Goal: Task Accomplishment & Management: Manage account settings

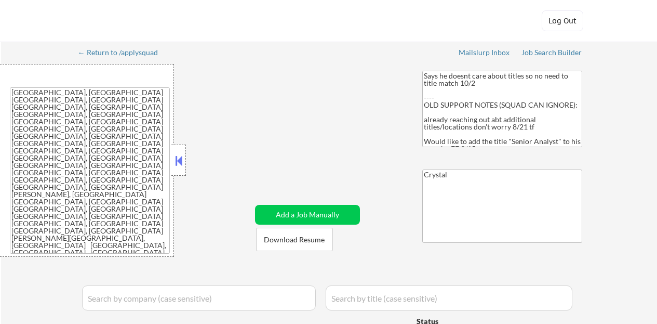
select select ""applied""
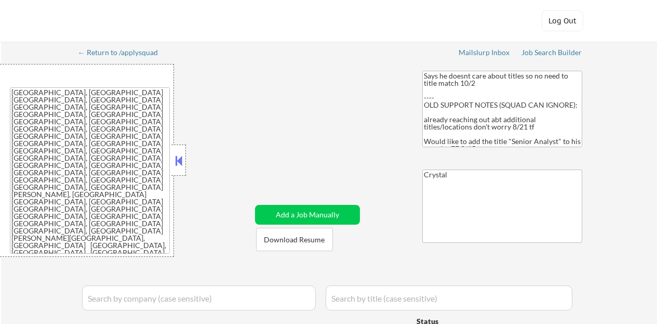
select select ""applied""
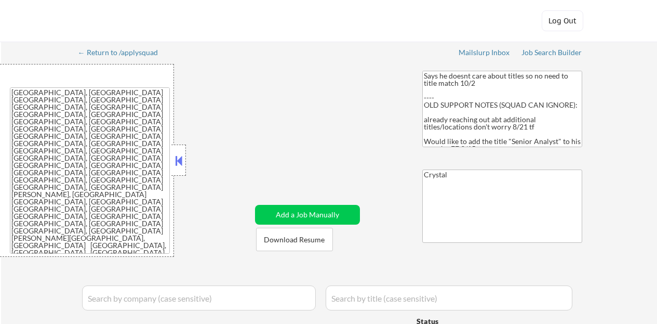
select select ""applied""
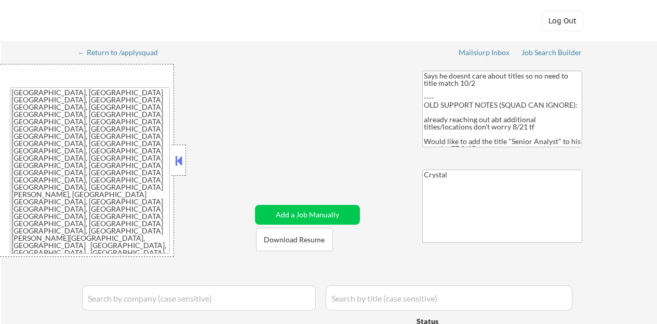
select select ""applied""
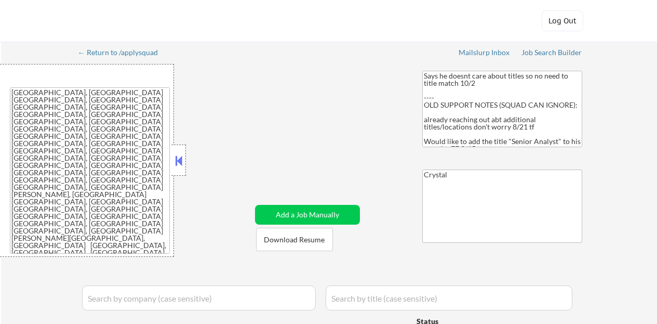
select select ""applied""
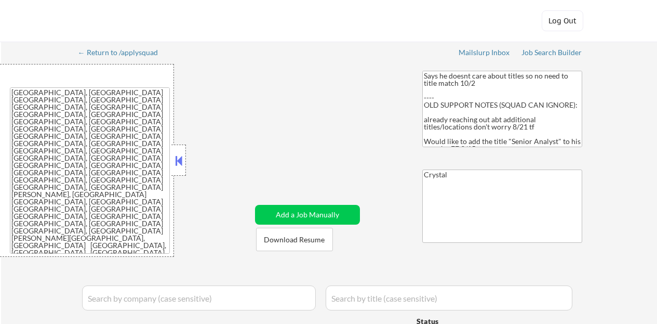
select select ""applied""
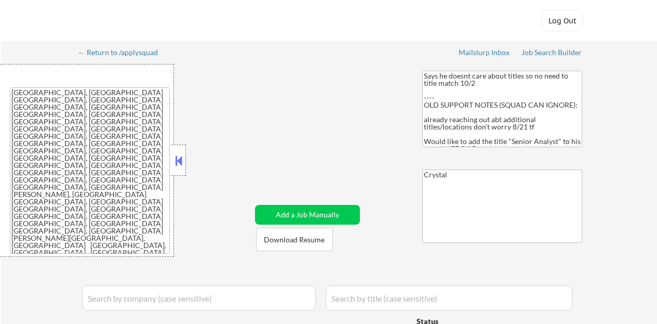
select select ""applied""
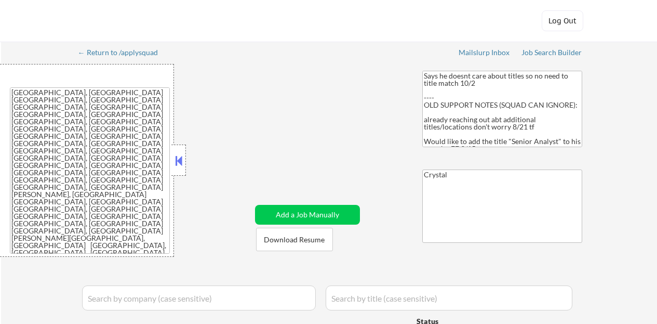
select select ""applied""
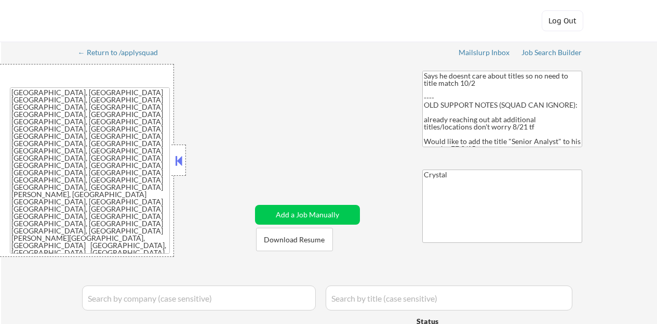
select select ""applied""
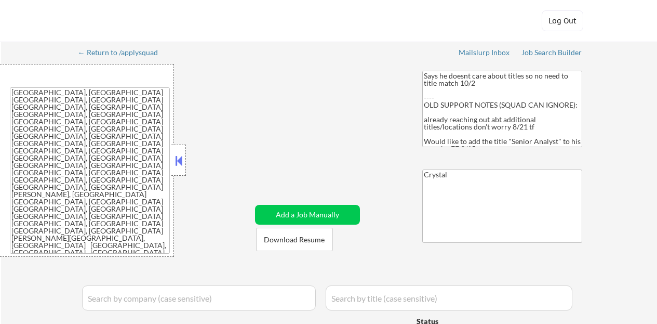
select select ""applied""
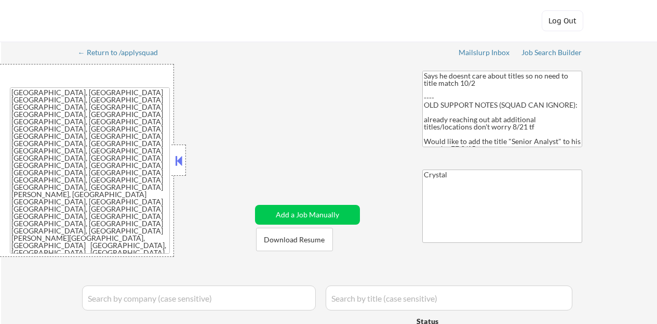
select select ""applied""
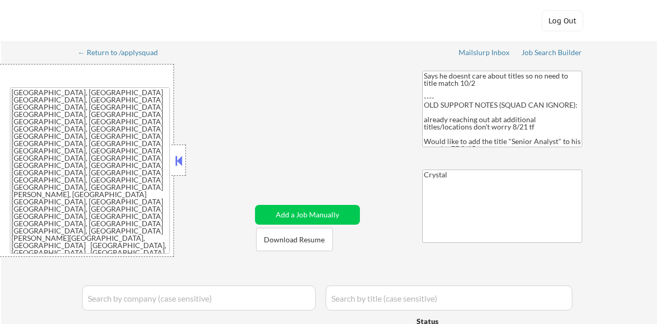
select select ""applied""
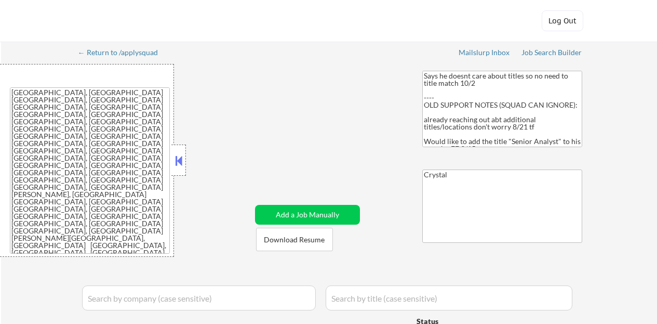
select select ""applied""
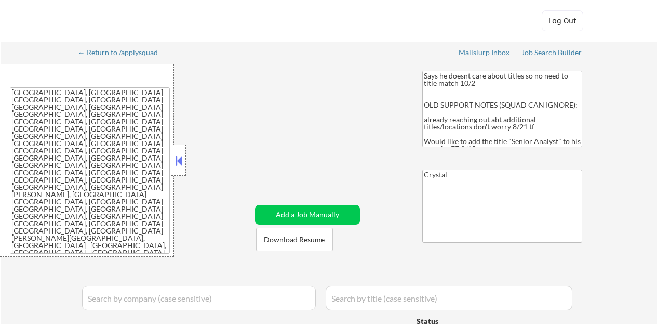
select select ""applied""
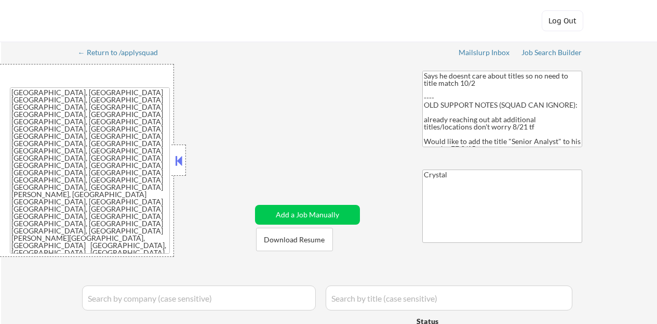
select select ""applied""
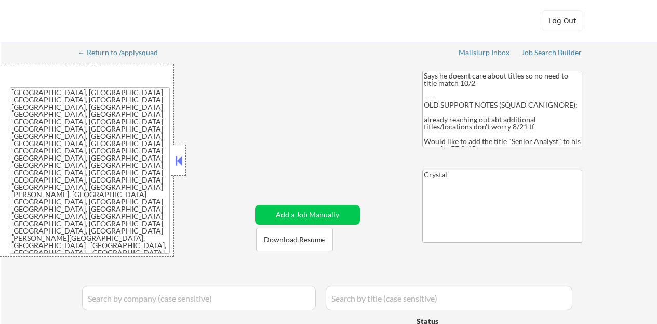
select select ""applied""
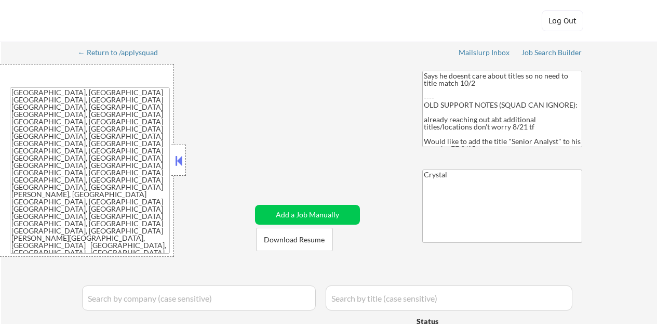
select select ""applied""
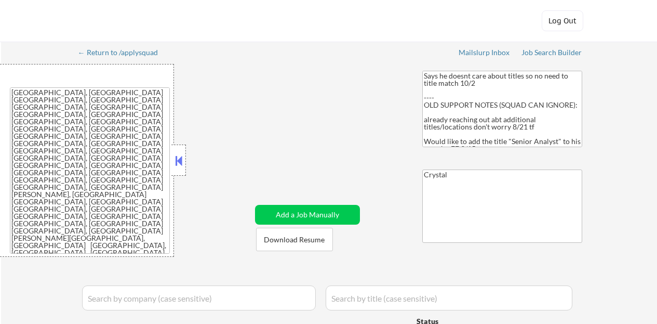
select select ""applied""
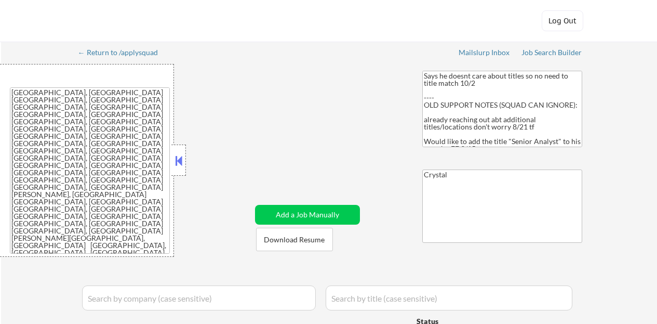
select select ""applied""
select select ""pending""
select select ""excluded__salary_""
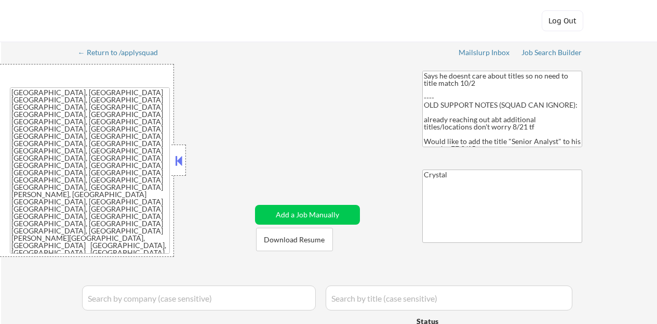
select select ""excluded""
select select ""pending""
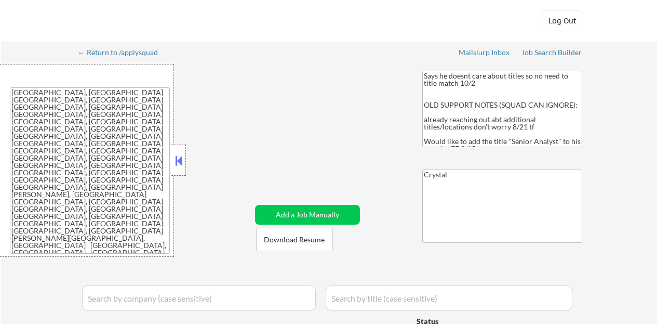
click at [185, 157] on div at bounding box center [178, 159] width 15 height 31
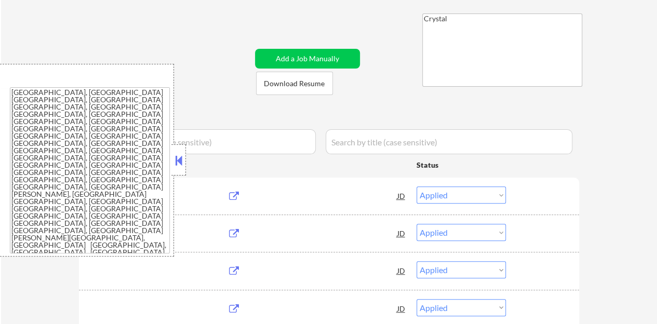
select select ""pending""
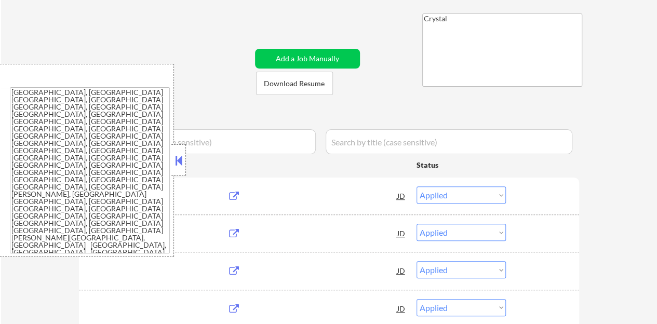
select select ""pending""
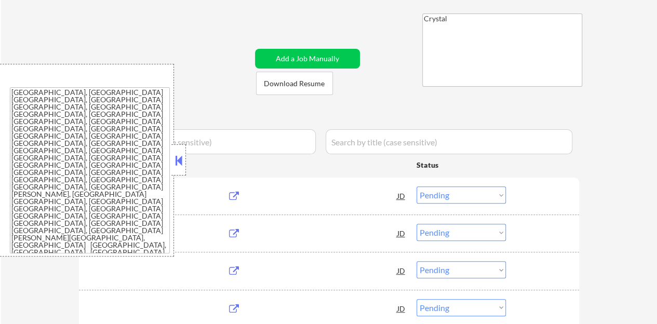
select select ""pending""
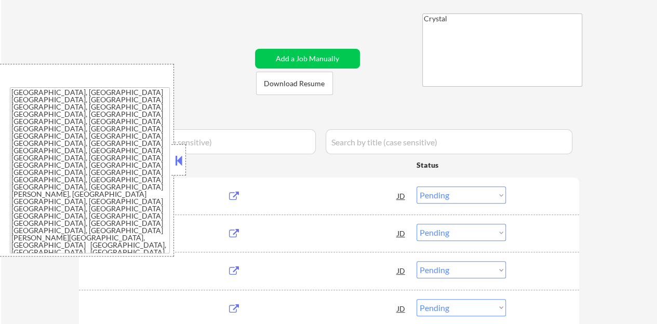
select select ""pending""
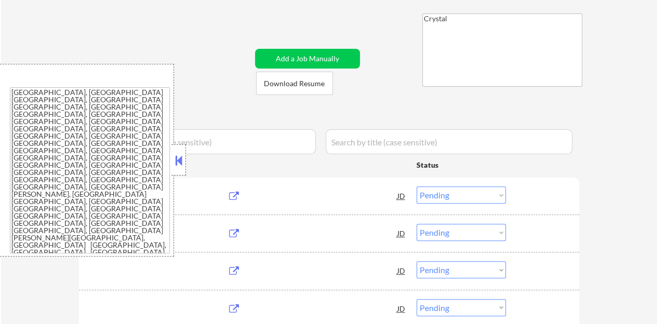
select select ""pending""
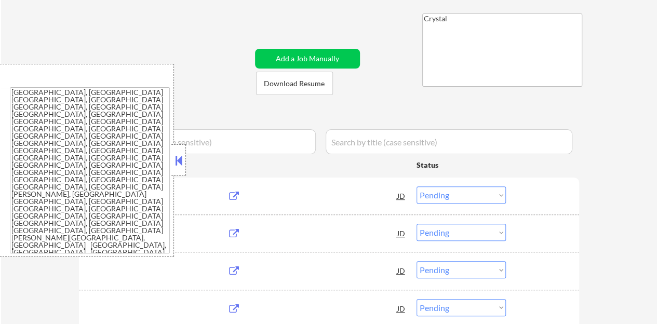
select select ""pending""
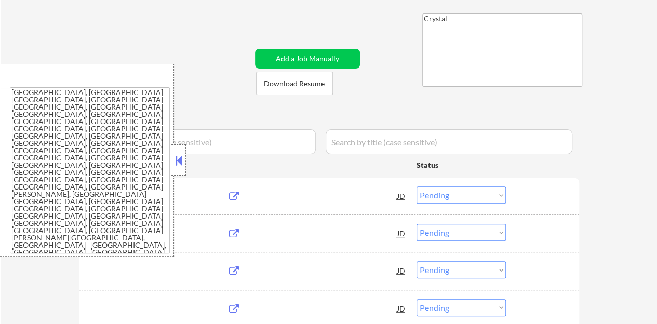
select select ""pending""
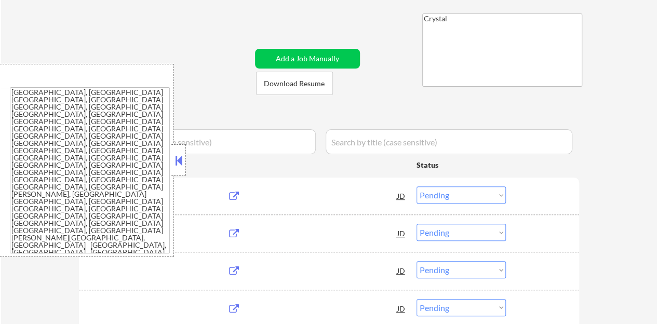
select select ""pending""
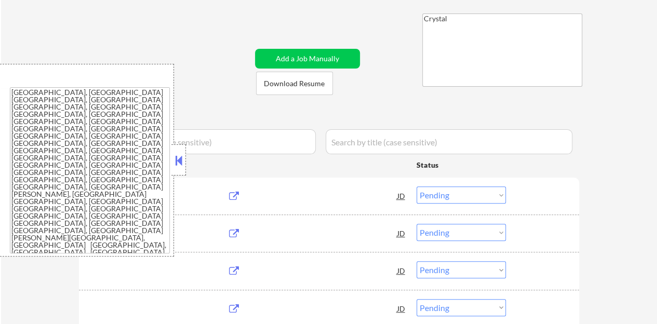
select select ""pending""
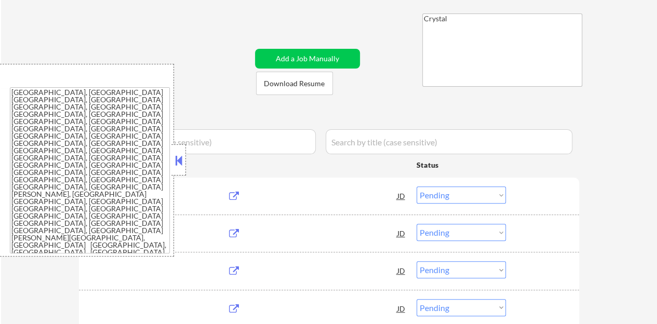
select select ""pending""
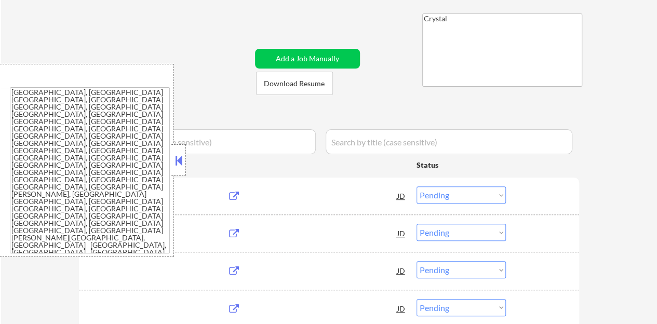
select select ""pending""
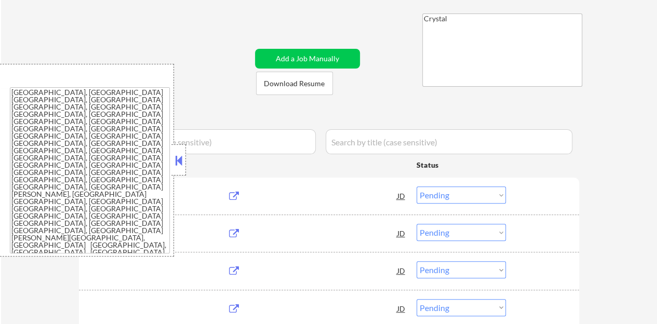
select select ""pending""
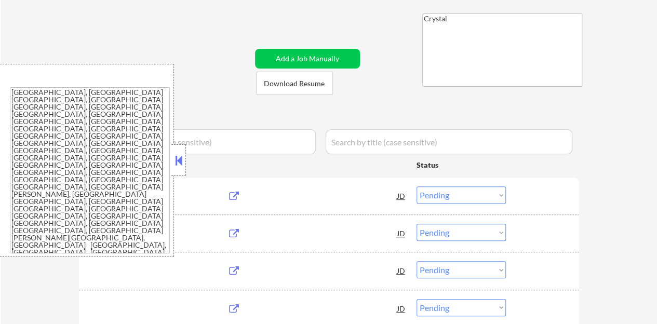
select select ""pending""
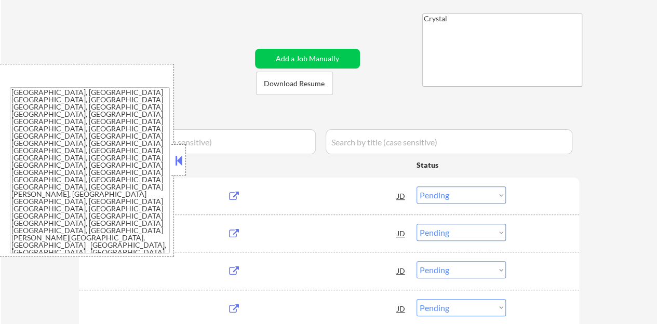
select select ""pending""
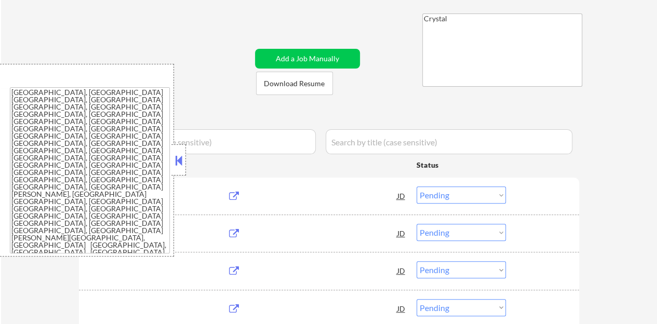
select select ""pending""
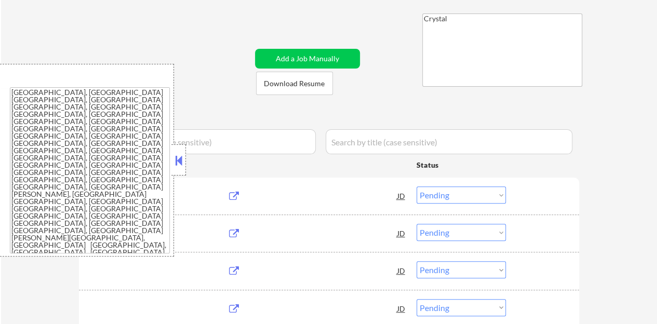
select select ""pending""
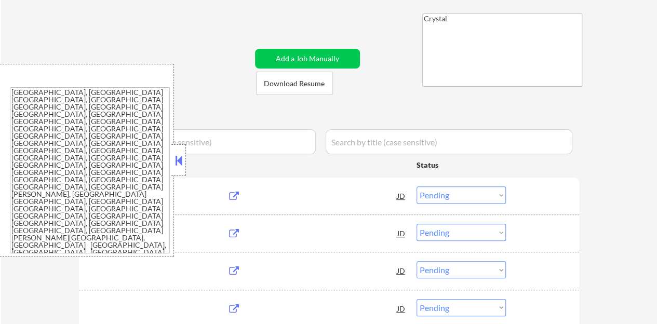
select select ""pending""
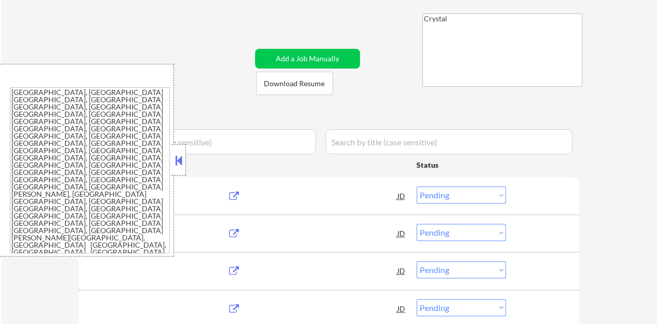
select select ""pending""
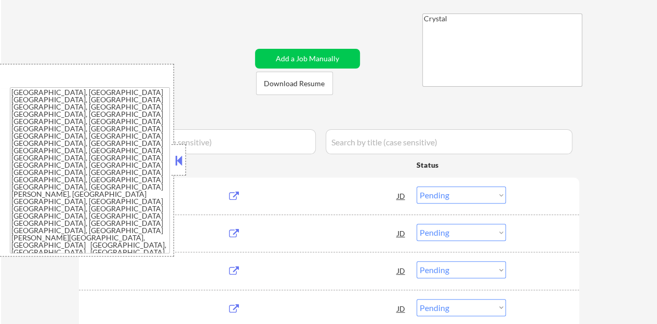
select select ""pending""
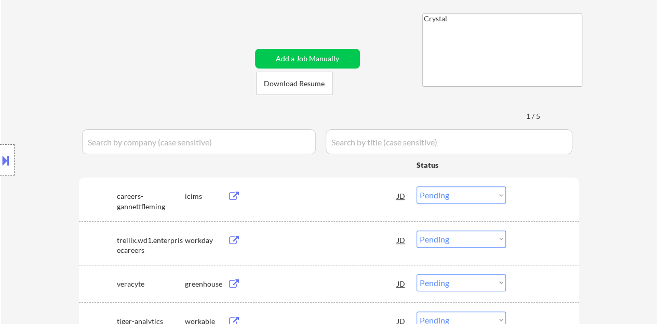
scroll to position [260, 0]
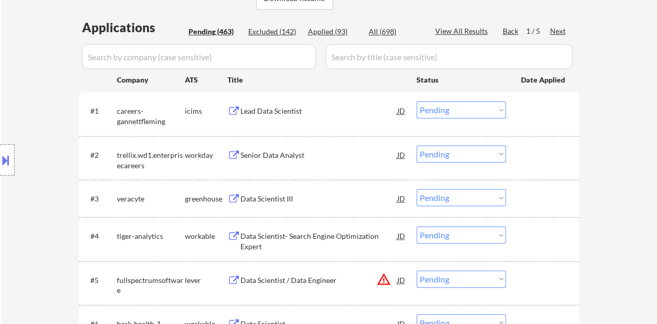
click at [258, 200] on div "Data Scientist III" at bounding box center [318, 199] width 157 height 10
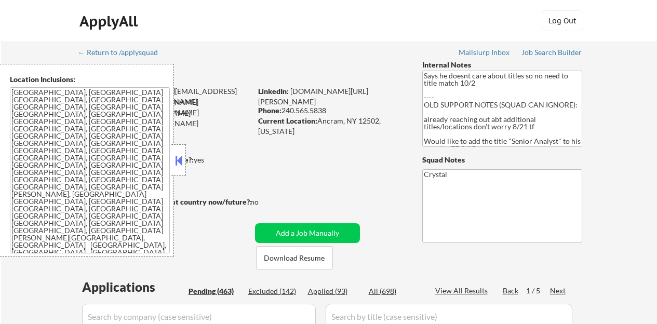
select select ""pending""
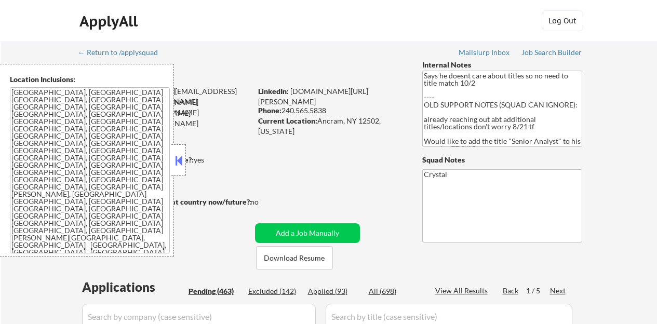
select select ""pending""
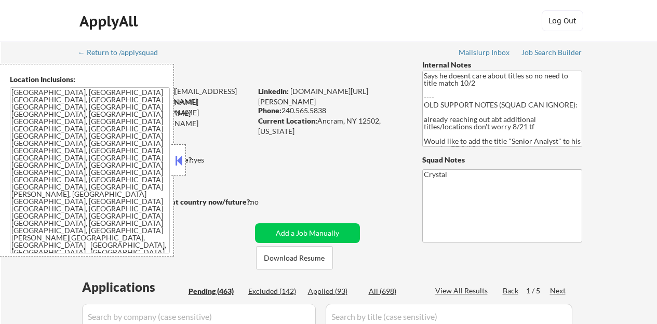
select select ""pending""
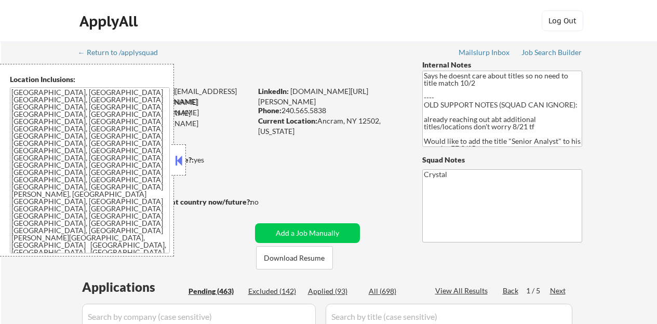
select select ""pending""
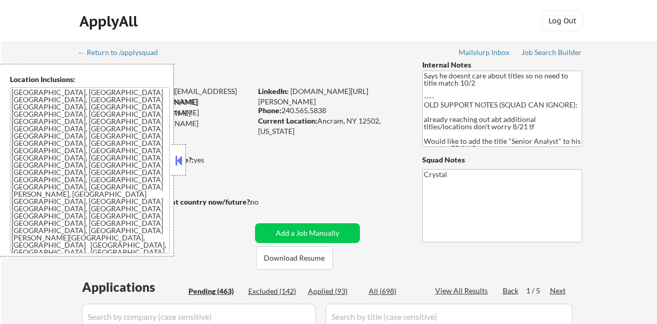
select select ""pending""
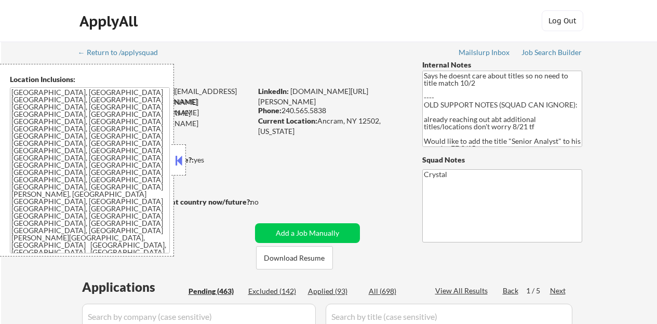
select select ""pending""
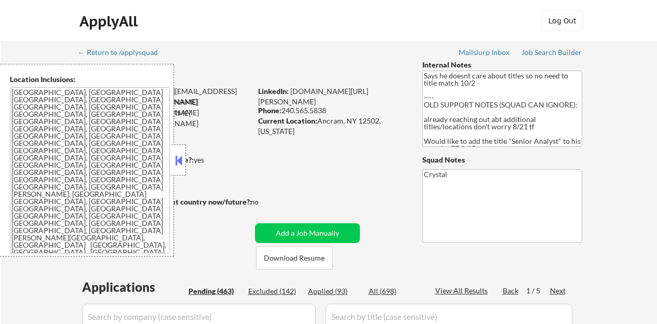
select select ""pending""
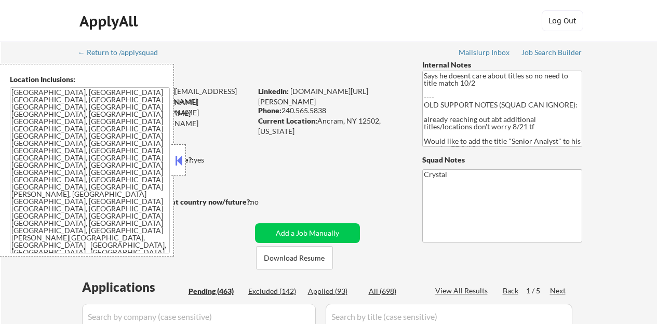
select select ""pending""
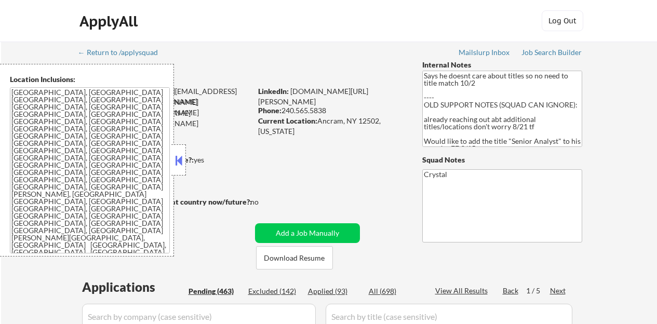
select select ""pending""
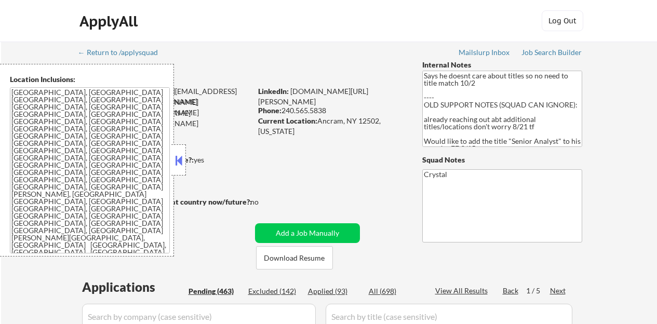
select select ""pending""
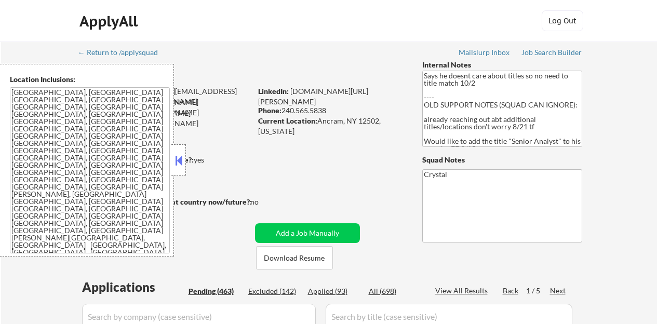
select select ""pending""
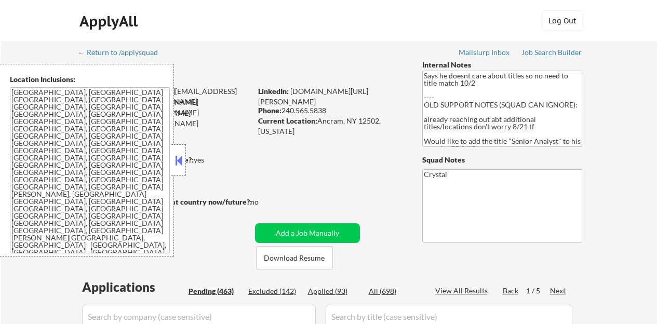
select select ""pending""
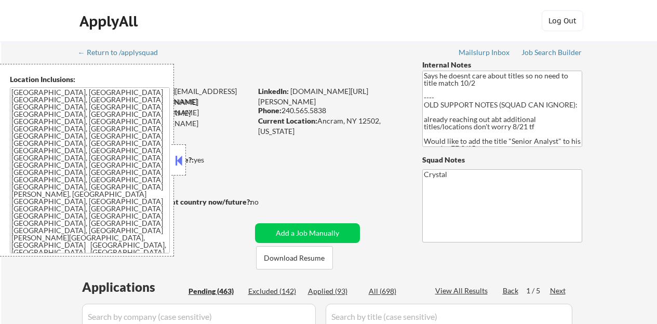
select select ""pending""
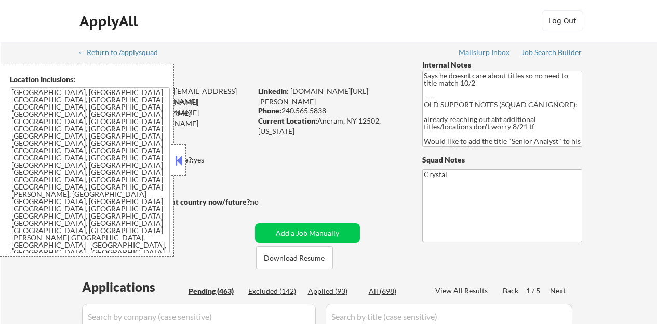
select select ""pending""
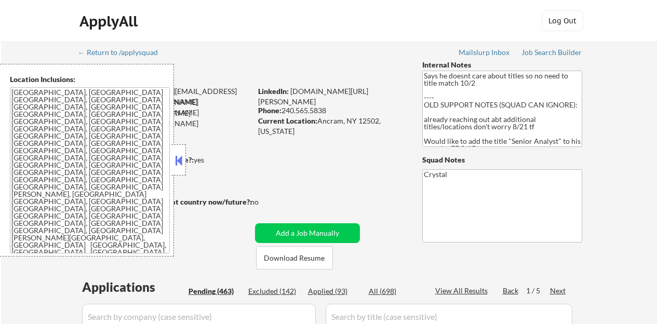
select select ""pending""
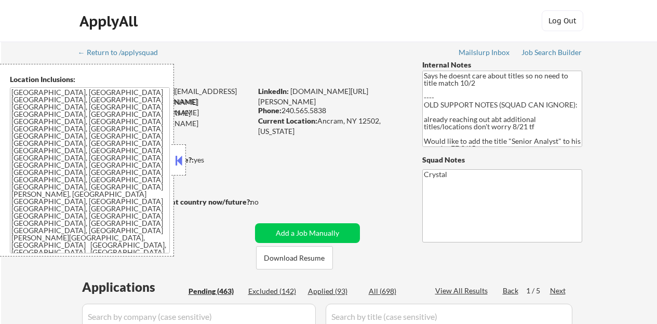
select select ""pending""
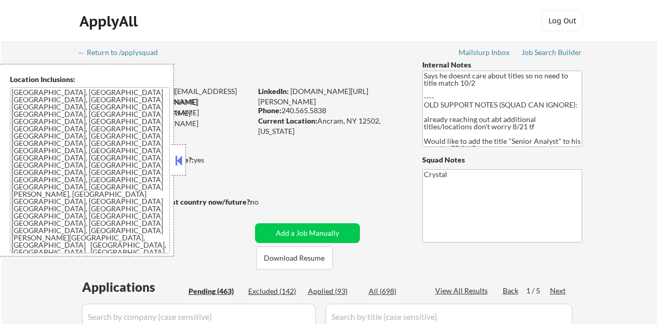
select select ""pending""
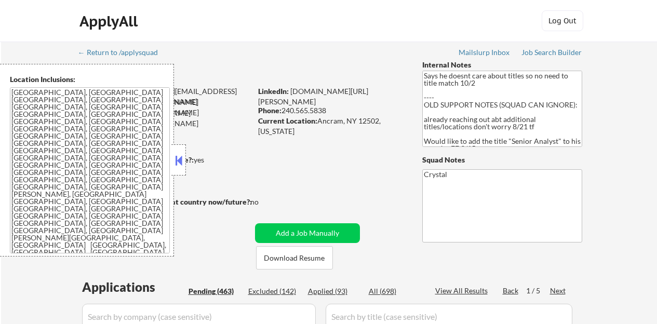
select select ""pending""
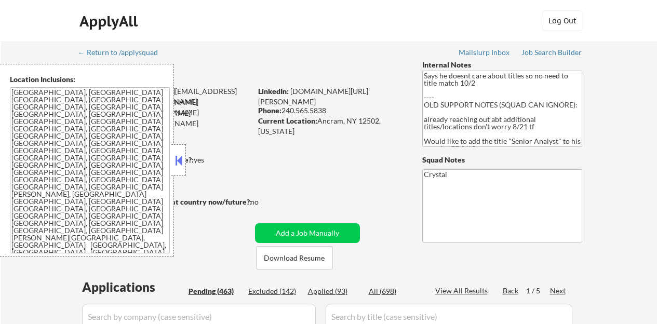
select select ""pending""
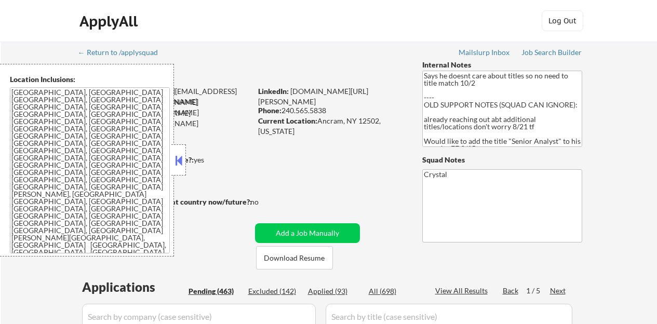
select select ""pending""
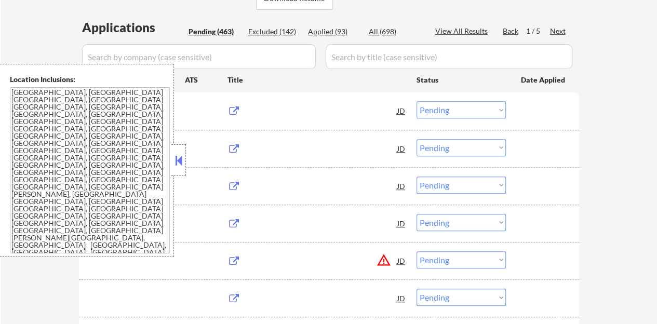
scroll to position [260, 0]
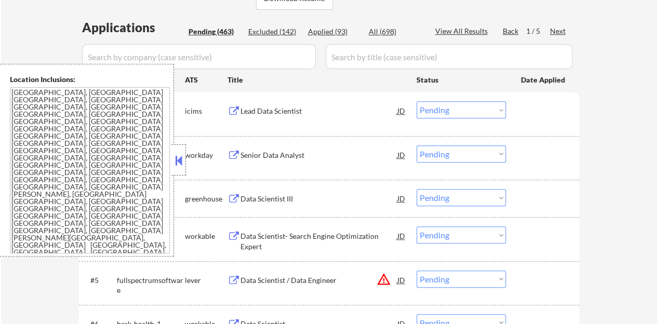
click at [176, 157] on button at bounding box center [178, 161] width 11 height 16
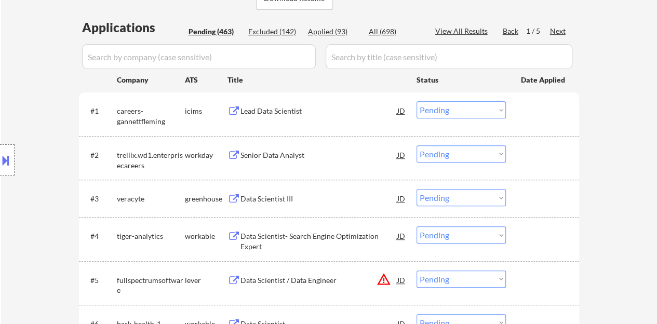
click at [533, 201] on div at bounding box center [544, 198] width 46 height 19
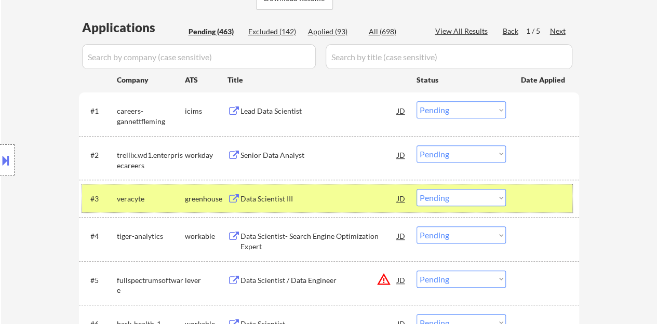
click at [462, 195] on select "Choose an option... Pending Applied Excluded (Questions) Excluded (Expired) Exc…" at bounding box center [460, 197] width 89 height 17
click at [416, 189] on select "Choose an option... Pending Applied Excluded (Questions) Excluded (Expired) Exc…" at bounding box center [460, 197] width 89 height 17
select select ""pending""
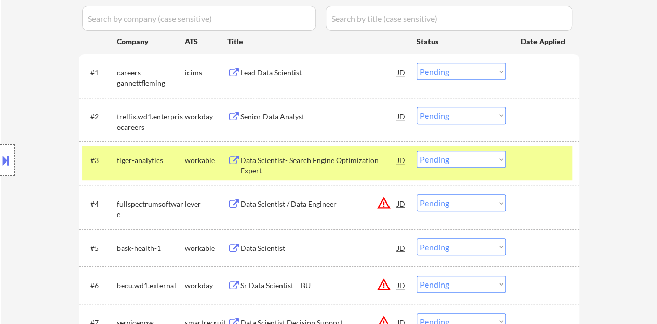
scroll to position [312, 0]
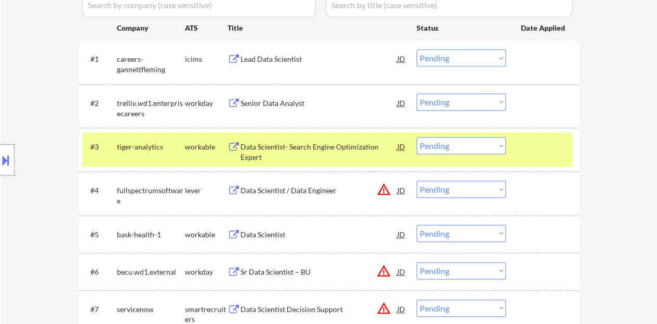
click at [516, 154] on div "#3 tiger-analytics workable Data Scientist- Search Engine Optimization Expert J…" at bounding box center [327, 149] width 490 height 34
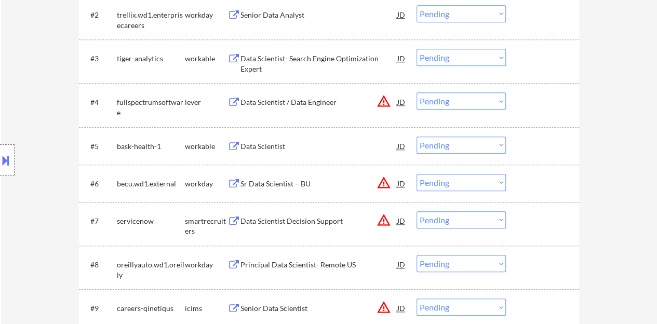
scroll to position [415, 0]
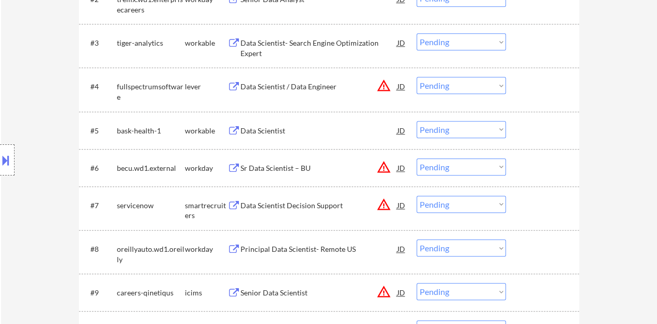
click at [258, 127] on div "Data Scientist" at bounding box center [318, 131] width 157 height 10
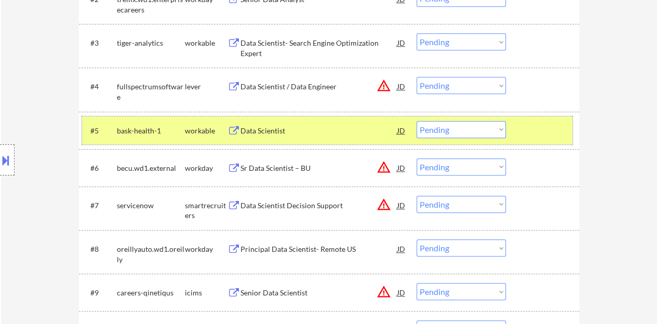
click at [445, 119] on div "#5 bask-health-1 workable Data Scientist JD warning_amber Choose an option... P…" at bounding box center [327, 130] width 490 height 28
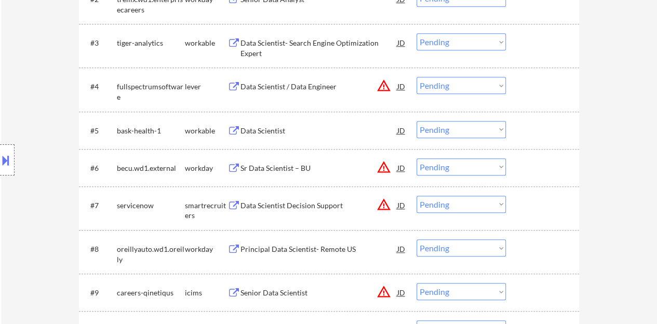
click at [446, 126] on select "Choose an option... Pending Applied Excluded (Questions) Excluded (Expired) Exc…" at bounding box center [460, 129] width 89 height 17
click at [416, 121] on select "Choose an option... Pending Applied Excluded (Questions) Excluded (Expired) Exc…" at bounding box center [460, 129] width 89 height 17
select select ""pending""
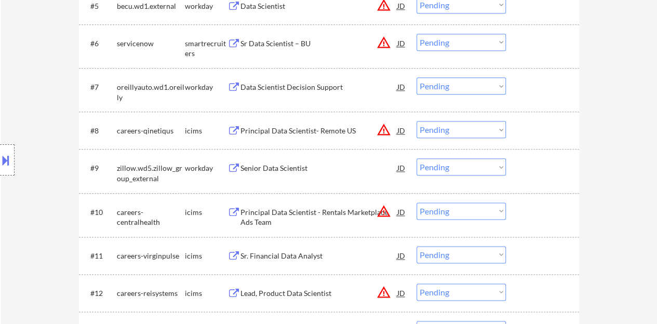
scroll to position [519, 0]
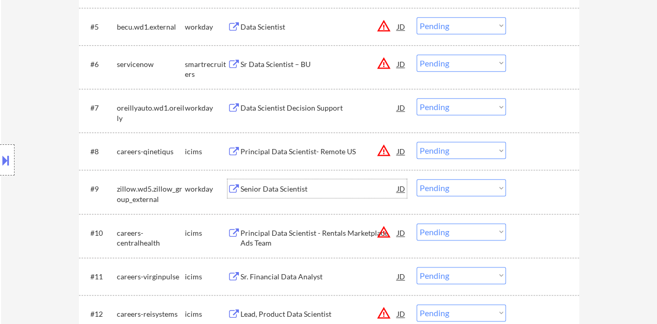
click at [293, 186] on div "Senior Data Scientist" at bounding box center [318, 189] width 157 height 10
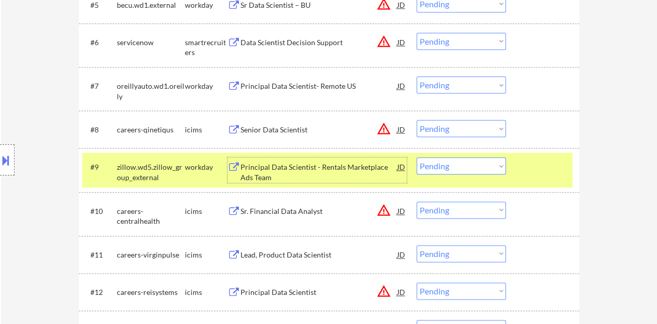
scroll to position [571, 0]
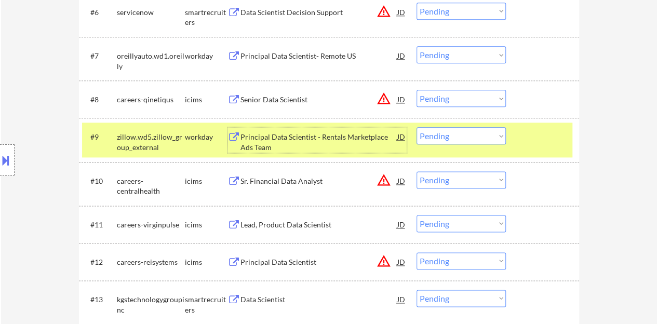
click at [556, 140] on div at bounding box center [544, 136] width 46 height 19
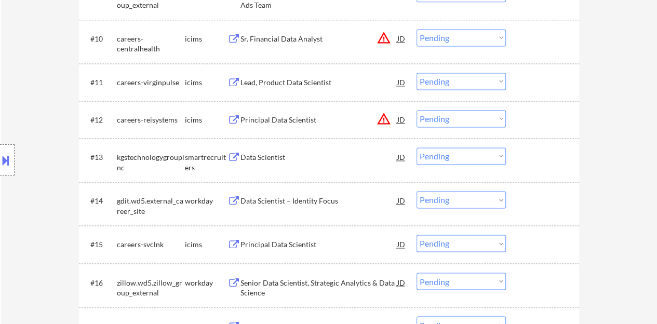
scroll to position [727, 0]
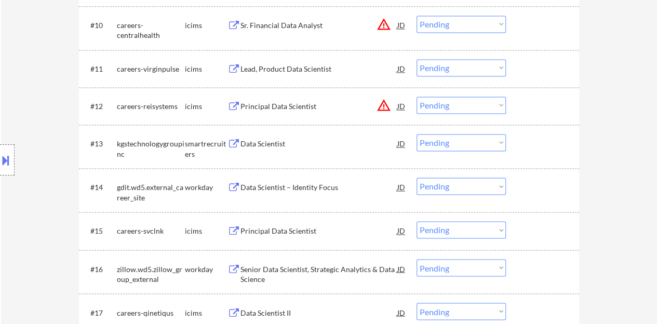
click at [268, 141] on div "Data Scientist" at bounding box center [318, 144] width 157 height 10
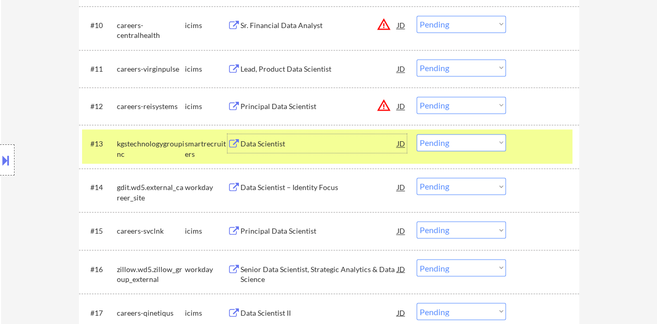
click at [450, 142] on select "Choose an option... Pending Applied Excluded (Questions) Excluded (Expired) Exc…" at bounding box center [460, 142] width 89 height 17
click at [416, 134] on select "Choose an option... Pending Applied Excluded (Questions) Excluded (Expired) Exc…" at bounding box center [460, 142] width 89 height 17
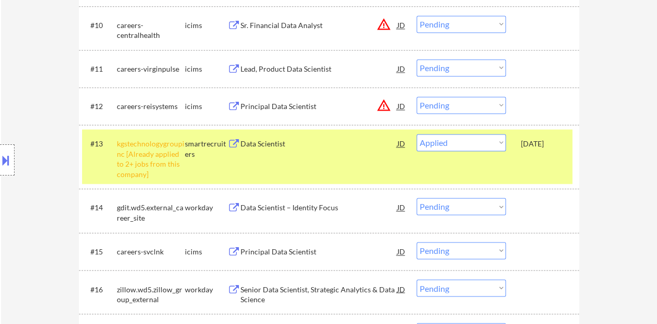
select select ""pending""
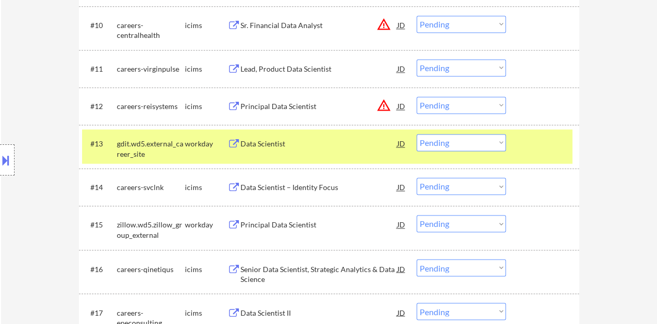
click at [533, 150] on div at bounding box center [544, 143] width 46 height 19
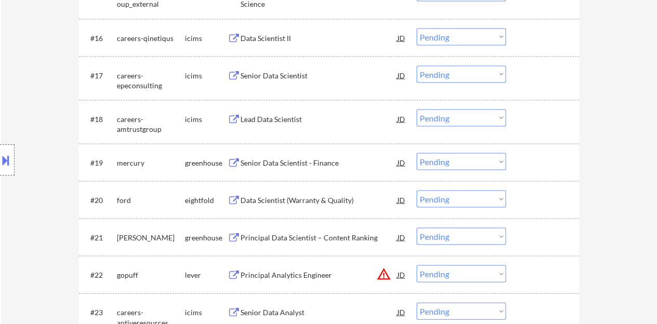
scroll to position [935, 0]
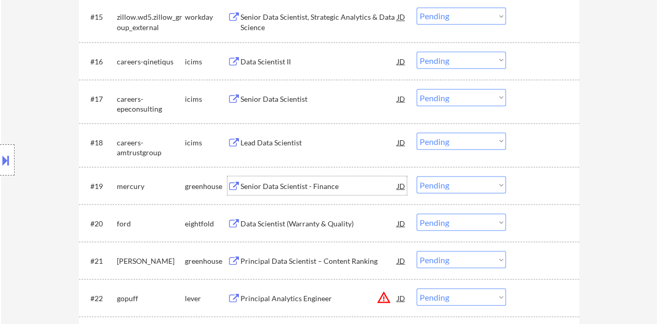
click at [266, 180] on div "Senior Data Scientist - Finance" at bounding box center [318, 185] width 157 height 19
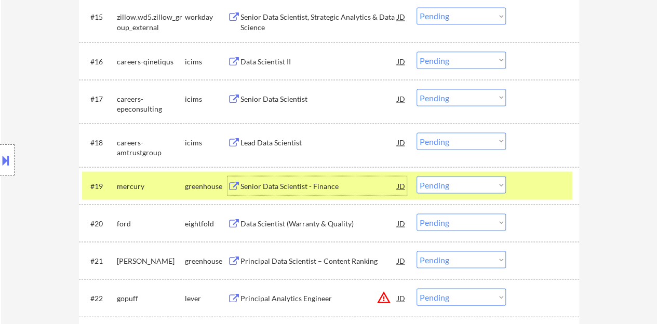
click at [467, 183] on select "Choose an option... Pending Applied Excluded (Questions) Excluded (Expired) Exc…" at bounding box center [460, 184] width 89 height 17
click at [416, 176] on select "Choose an option... Pending Applied Excluded (Questions) Excluded (Expired) Exc…" at bounding box center [460, 184] width 89 height 17
select select ""pending""
click at [531, 192] on div at bounding box center [544, 185] width 46 height 19
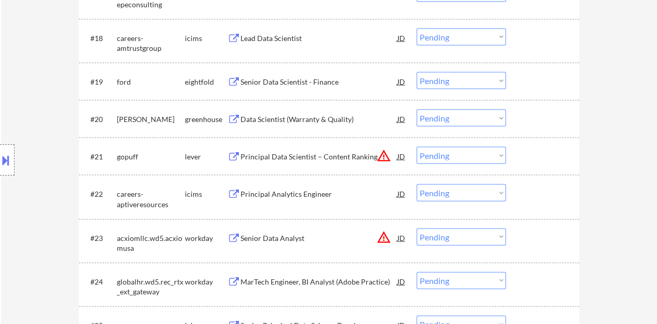
scroll to position [987, 0]
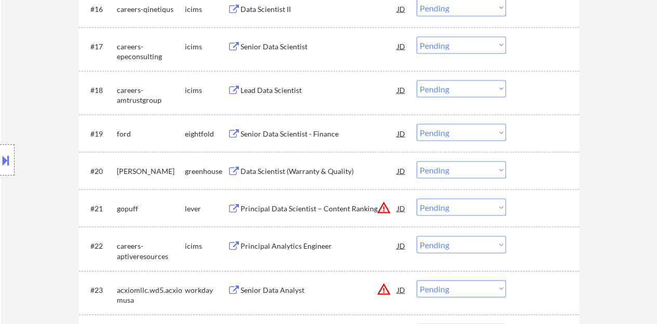
click at [300, 167] on div "Data Scientist (Warranty & Quality)" at bounding box center [318, 171] width 157 height 10
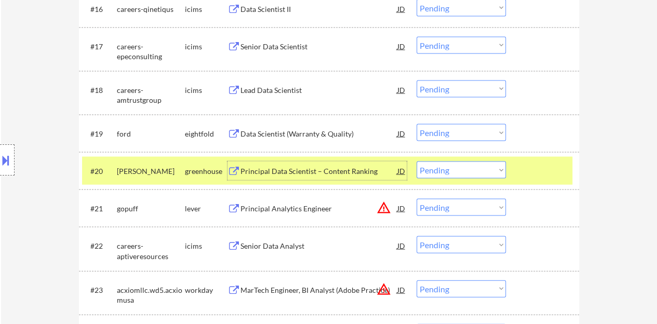
click at [438, 166] on select "Choose an option... Pending Applied Excluded (Questions) Excluded (Expired) Exc…" at bounding box center [460, 170] width 89 height 17
click at [416, 162] on select "Choose an option... Pending Applied Excluded (Questions) Excluded (Expired) Exc…" at bounding box center [460, 170] width 89 height 17
select select ""pending""
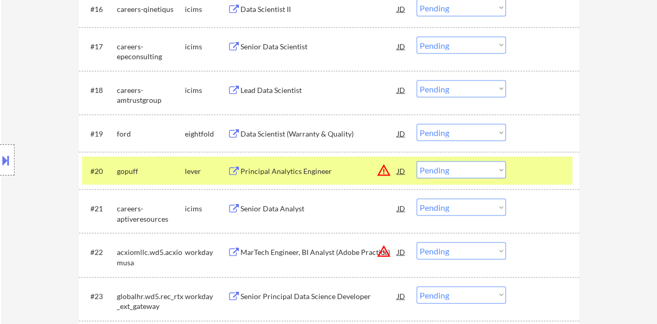
click at [563, 182] on div "#20 gopuff lever Principal Analytics Engineer JD warning_amber Choose an option…" at bounding box center [327, 171] width 490 height 28
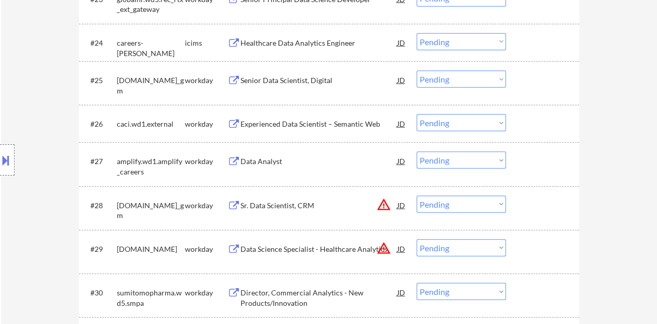
scroll to position [1298, 0]
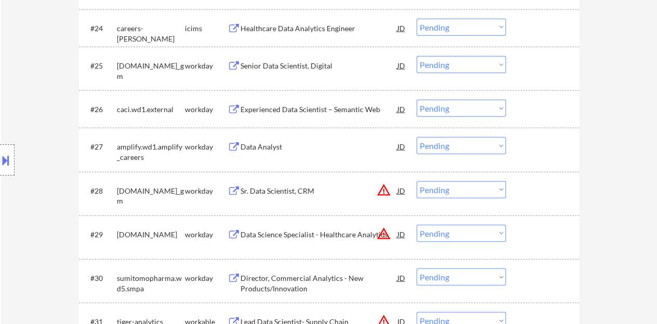
click at [255, 142] on div "Data Analyst" at bounding box center [318, 147] width 157 height 10
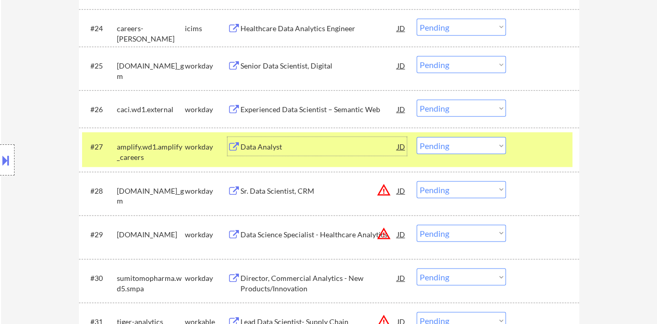
click at [483, 143] on select "Choose an option... Pending Applied Excluded (Questions) Excluded (Expired) Exc…" at bounding box center [460, 145] width 89 height 17
click at [416, 137] on select "Choose an option... Pending Applied Excluded (Questions) Excluded (Expired) Exc…" at bounding box center [460, 145] width 89 height 17
select select ""pending""
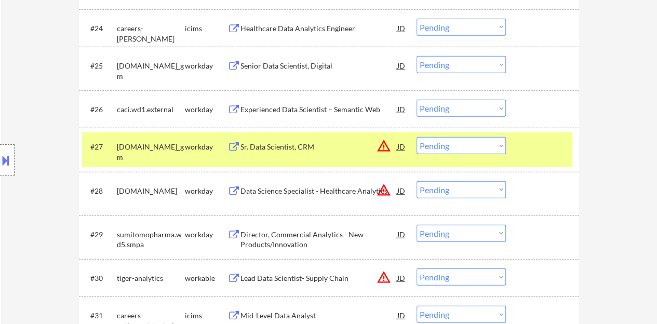
click at [522, 159] on div "#27 generalmotors.wd5.careers_gm workday Sr. Data Scientist, CRM JD warning_amb…" at bounding box center [327, 149] width 490 height 34
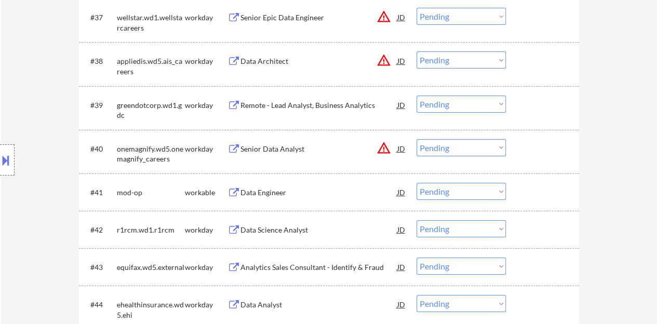
scroll to position [1870, 0]
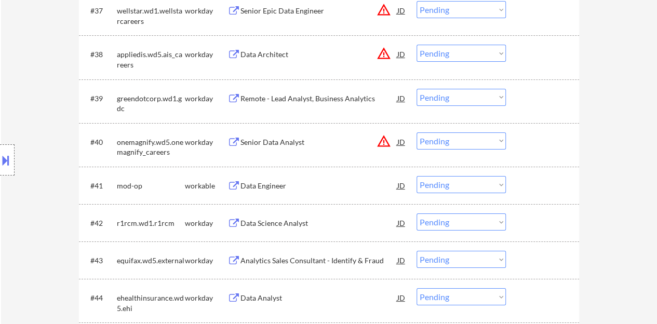
click at [278, 187] on div "Data Engineer" at bounding box center [318, 186] width 157 height 10
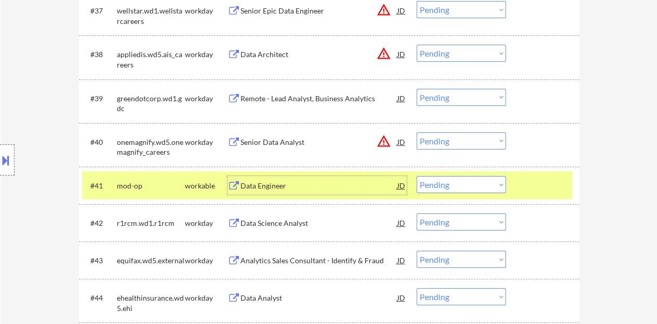
click at [452, 181] on select "Choose an option... Pending Applied Excluded (Questions) Excluded (Expired) Exc…" at bounding box center [460, 184] width 89 height 17
click at [416, 176] on select "Choose an option... Pending Applied Excluded (Questions) Excluded (Expired) Exc…" at bounding box center [460, 184] width 89 height 17
select select ""pending""
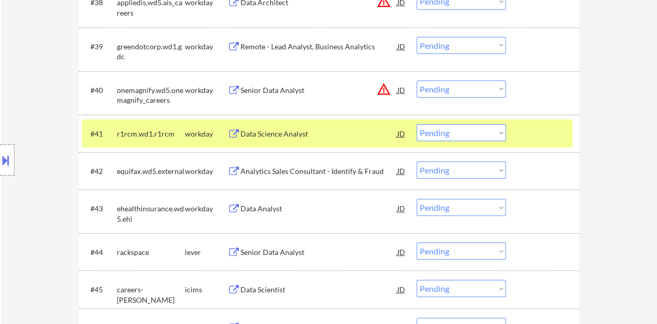
click at [535, 132] on div at bounding box center [544, 133] width 46 height 19
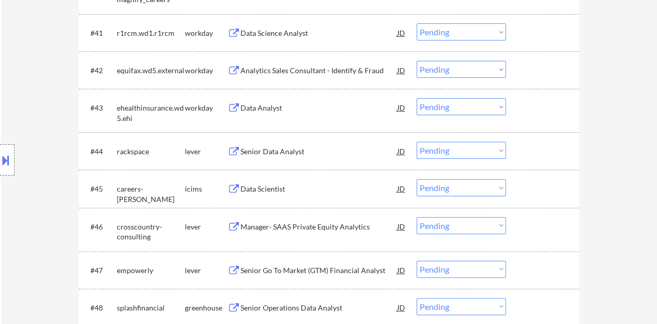
scroll to position [2025, 0]
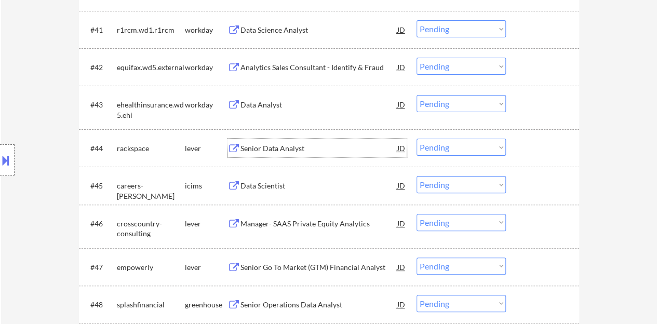
click at [275, 151] on div "Senior Data Analyst" at bounding box center [318, 148] width 157 height 10
